Goal: Use online tool/utility: Utilize a website feature to perform a specific function

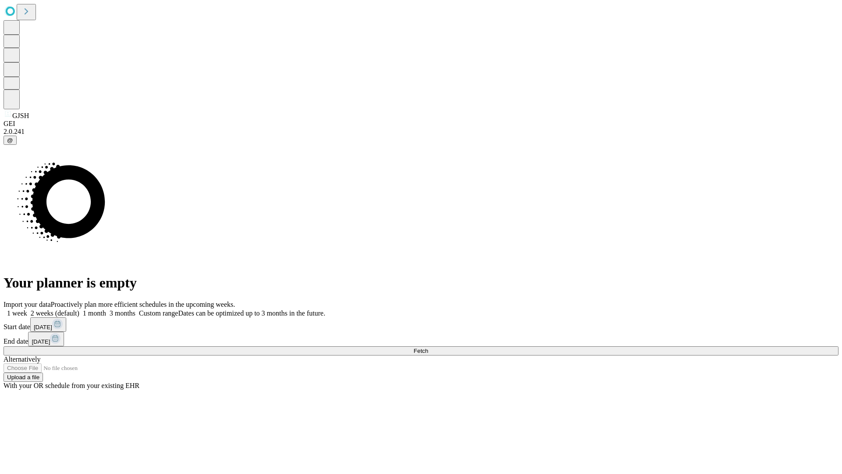
click at [428, 347] on span "Fetch" at bounding box center [421, 350] width 14 height 7
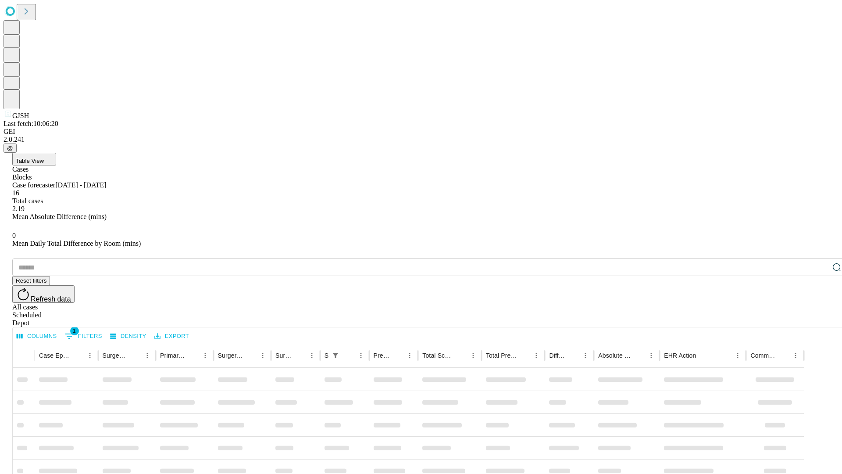
click at [44, 157] on span "Table View" at bounding box center [30, 160] width 28 height 7
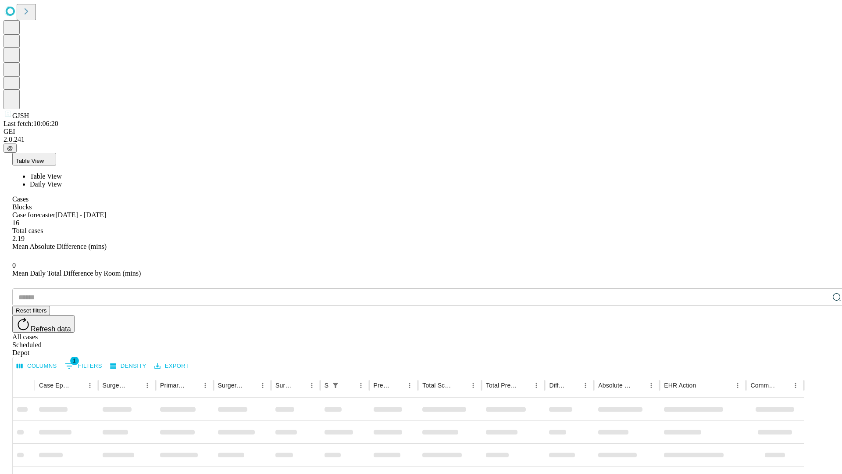
click at [62, 180] on span "Daily View" at bounding box center [46, 183] width 32 height 7
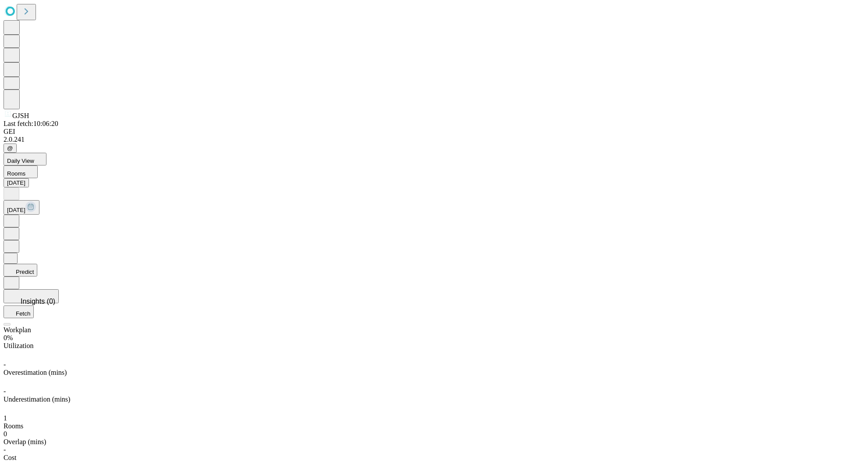
click at [37, 264] on button "Predict" at bounding box center [21, 270] width 34 height 13
